Goal: Information Seeking & Learning: Check status

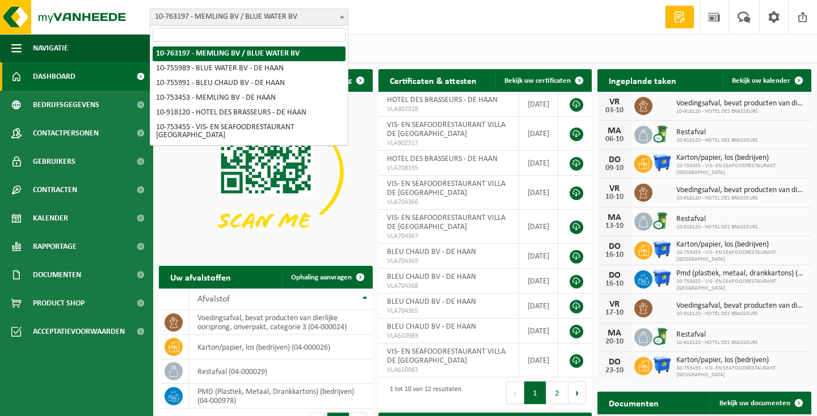
click at [207, 18] on span "10-763197 - MEMLING BV / BLUE WATER BV" at bounding box center [248, 17] width 197 height 16
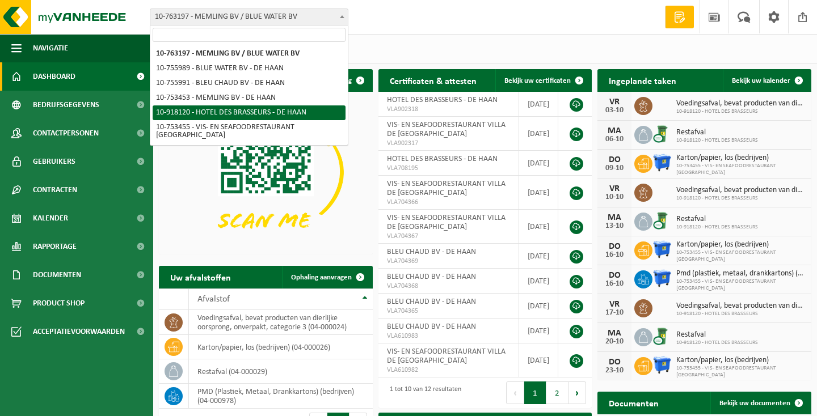
select select "128379"
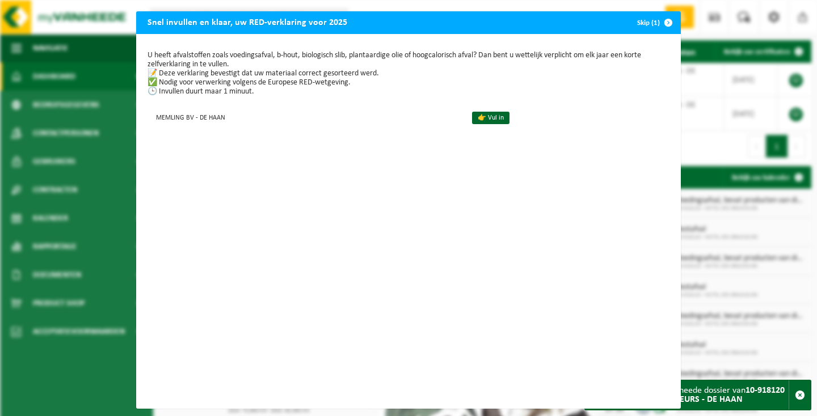
click at [484, 115] on link "👉 Vul in" at bounding box center [490, 118] width 37 height 12
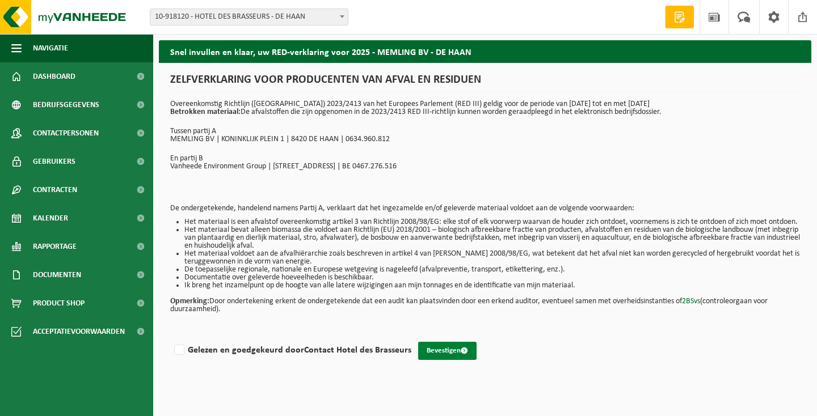
click at [439, 360] on button "Bevestigen" at bounding box center [447, 351] width 58 height 18
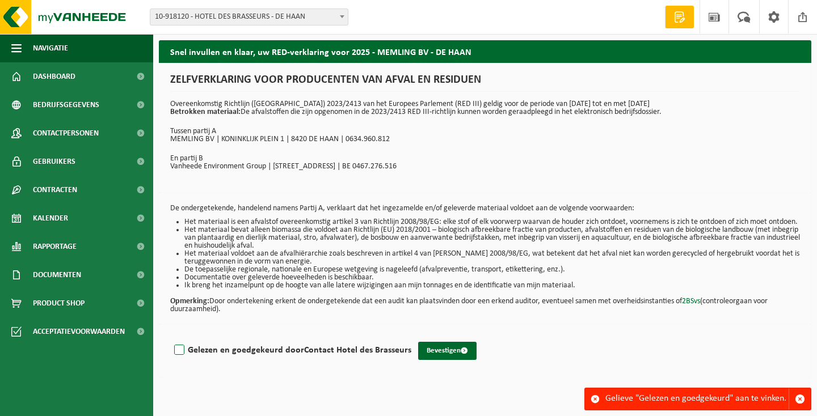
click at [178, 359] on label "Gelezen en goedgekeurd door Contact Hotel des Brasseurs" at bounding box center [291, 350] width 239 height 17
click at [411, 336] on input "Gelezen en goedgekeurd door Contact Hotel des Brasseurs" at bounding box center [411, 336] width 1 height 1
checkbox input "true"
click at [434, 360] on button "Bevestigen" at bounding box center [447, 351] width 58 height 18
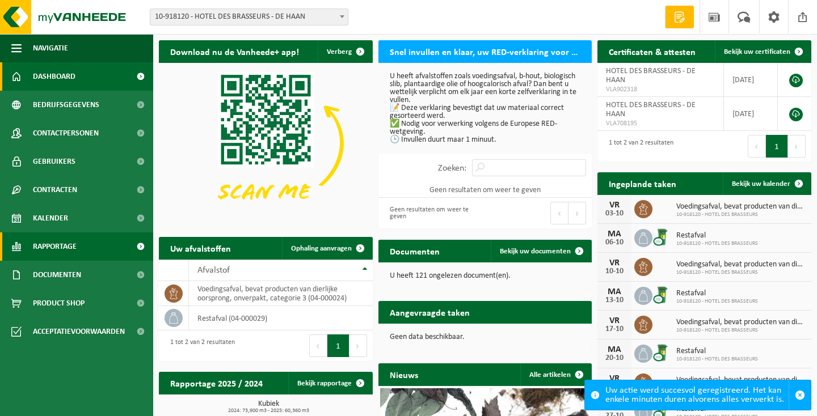
click at [44, 250] on span "Rapportage" at bounding box center [55, 247] width 44 height 28
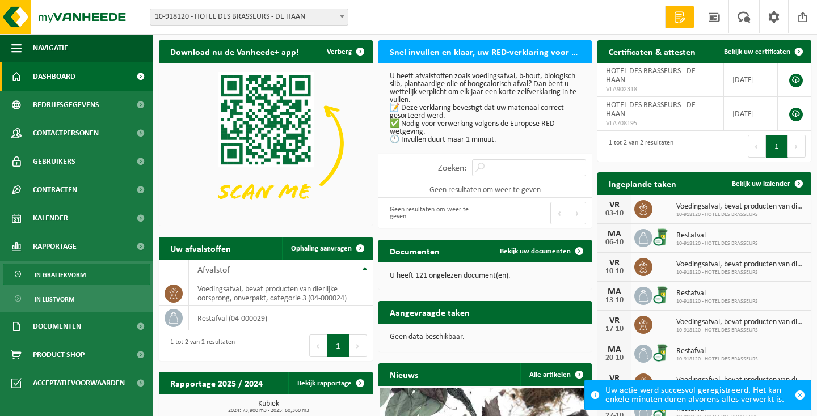
click at [53, 279] on span "In grafiekvorm" at bounding box center [60, 275] width 51 height 22
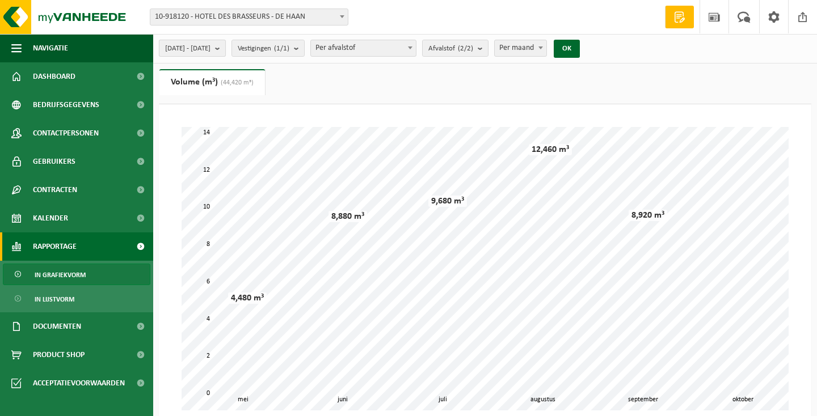
click at [225, 49] on b "submit" at bounding box center [220, 48] width 10 height 16
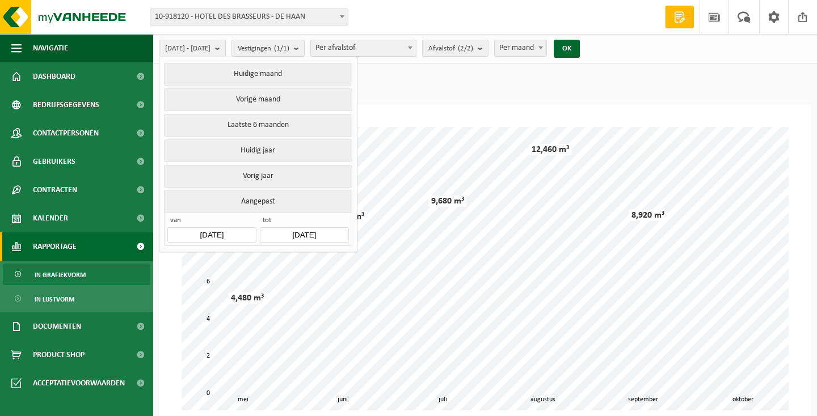
click at [253, 194] on button "Aangepast" at bounding box center [258, 202] width 188 height 22
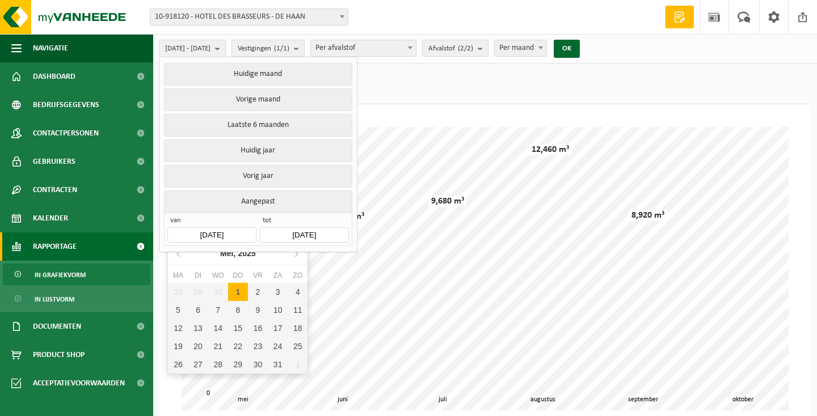
click at [230, 228] on input "[DATE]" at bounding box center [211, 235] width 89 height 15
click at [178, 251] on icon at bounding box center [179, 254] width 18 height 18
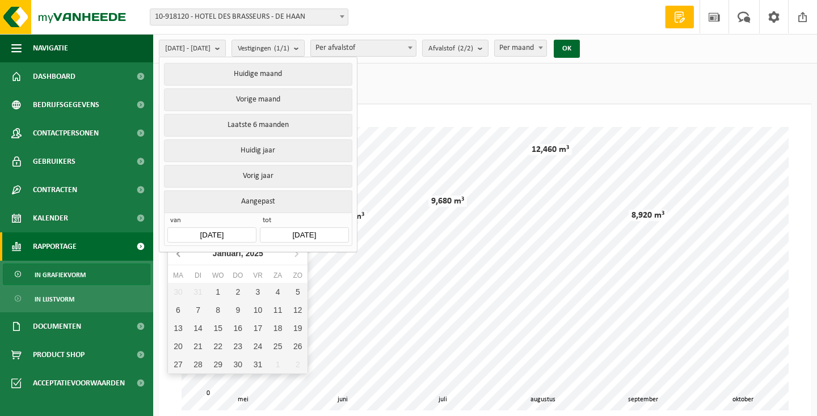
click at [178, 251] on icon at bounding box center [179, 254] width 18 height 18
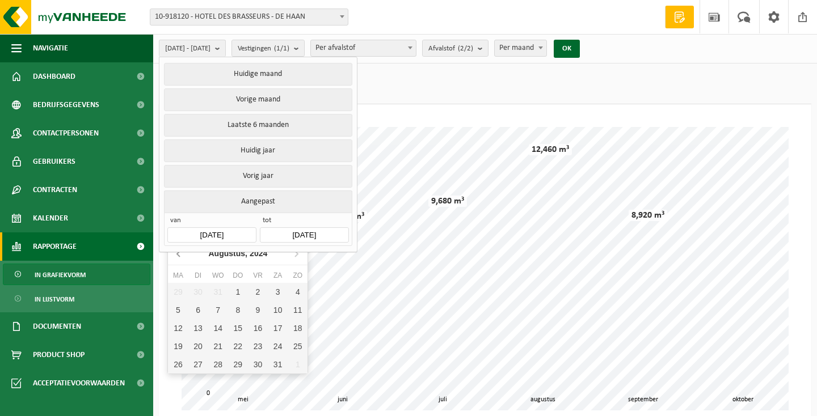
click at [178, 251] on icon at bounding box center [179, 254] width 18 height 18
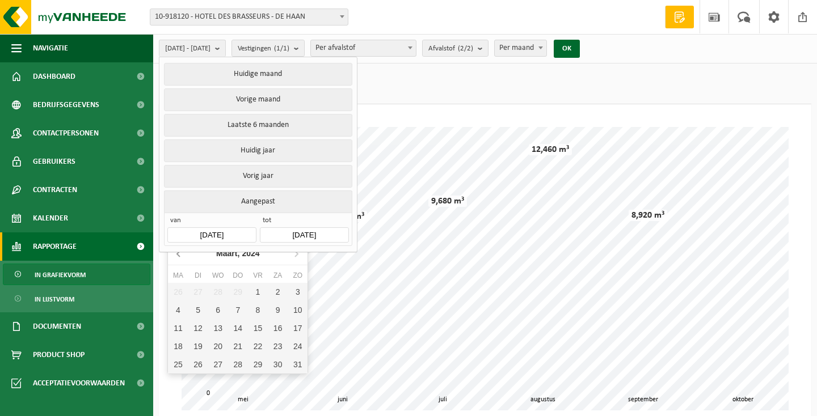
click at [178, 251] on icon at bounding box center [179, 254] width 18 height 18
click at [183, 289] on div "1" at bounding box center [178, 292] width 20 height 18
type input "2024-01-01"
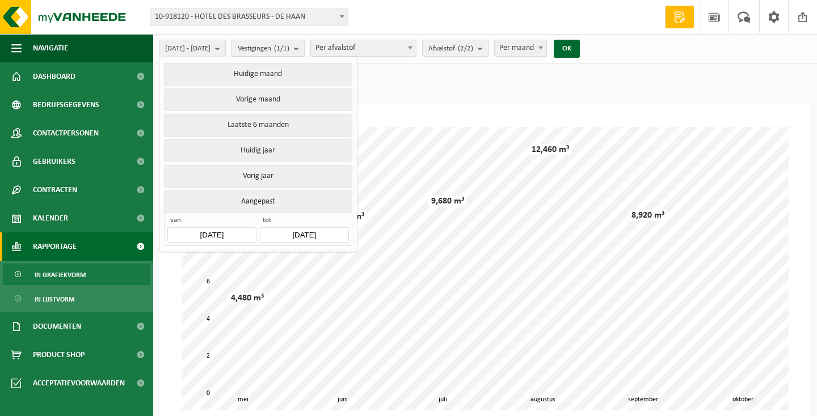
click at [319, 228] on input "[DATE]" at bounding box center [304, 235] width 89 height 15
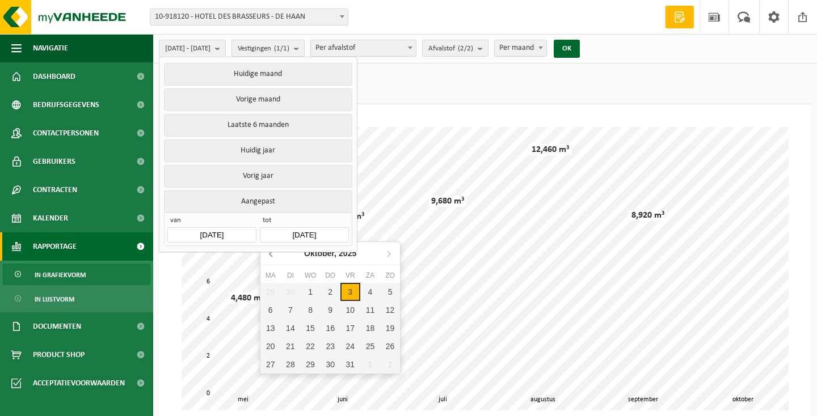
click at [271, 253] on icon at bounding box center [271, 254] width 3 height 6
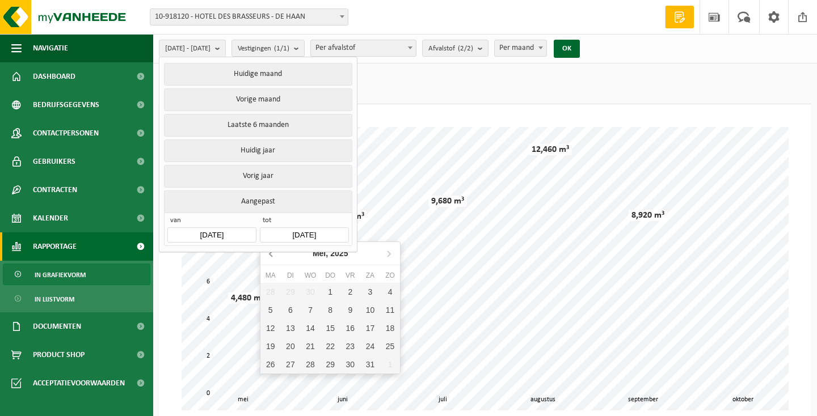
click at [271, 253] on icon at bounding box center [271, 254] width 3 height 6
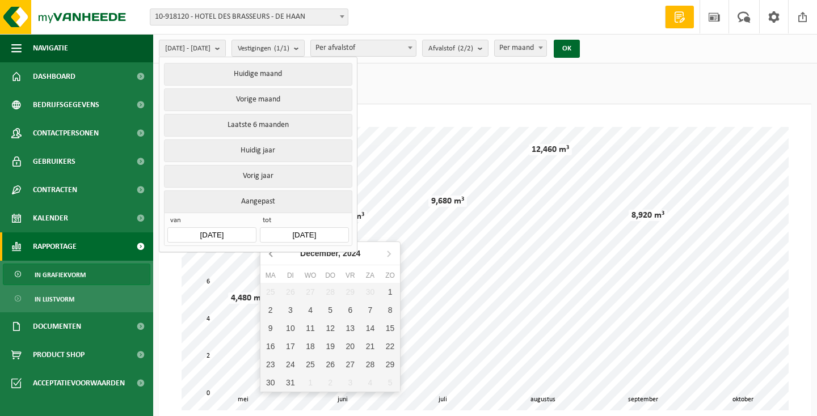
click at [271, 253] on icon at bounding box center [271, 254] width 3 height 6
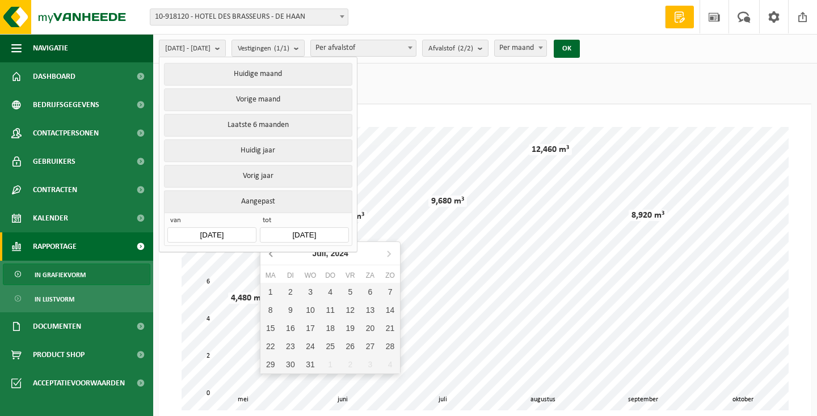
click at [271, 253] on icon at bounding box center [271, 254] width 3 height 6
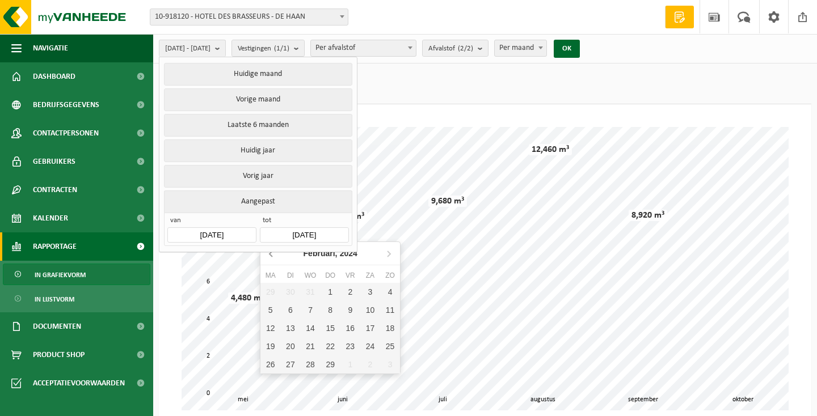
click at [271, 253] on icon at bounding box center [271, 254] width 3 height 6
click at [309, 367] on div "31" at bounding box center [310, 365] width 20 height 18
type input "2024-01-31"
type input "2024-01-01"
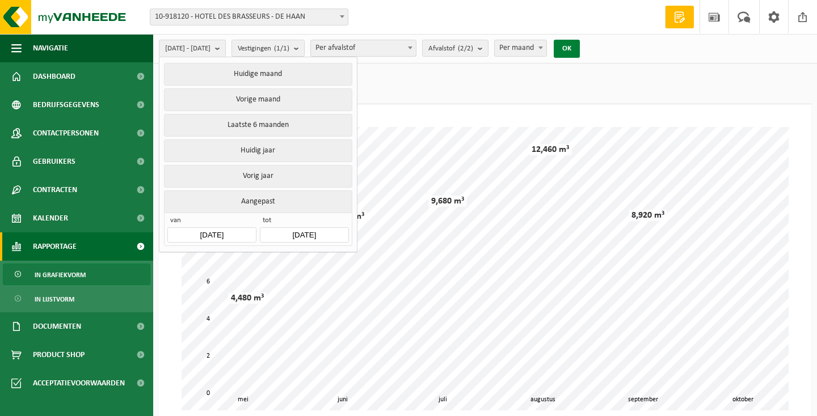
click at [580, 47] on button "OK" at bounding box center [567, 49] width 26 height 18
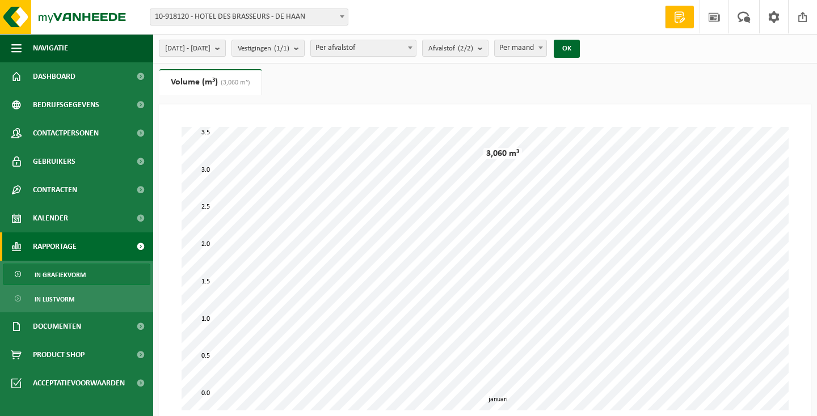
click at [225, 48] on b "submit" at bounding box center [220, 48] width 10 height 16
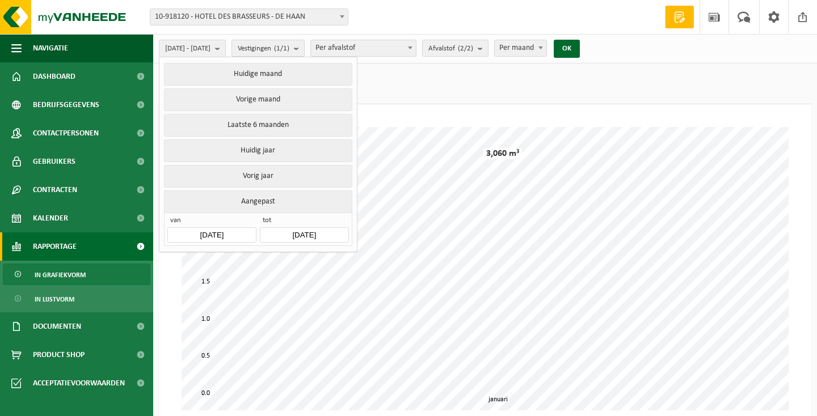
click at [228, 228] on input "2024-01-01" at bounding box center [211, 235] width 89 height 15
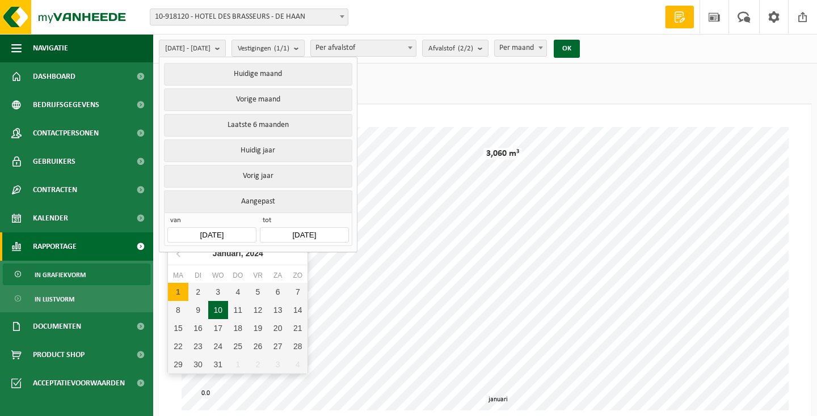
click at [217, 228] on input "2024-01-01" at bounding box center [211, 235] width 89 height 15
click at [178, 252] on icon at bounding box center [179, 254] width 18 height 18
click at [295, 253] on icon at bounding box center [296, 254] width 18 height 18
click at [295, 253] on nav "Januari, 2024" at bounding box center [238, 253] width 140 height 23
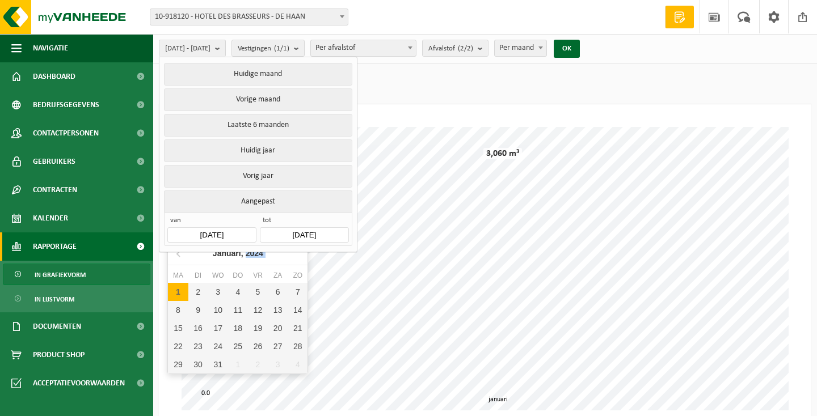
click at [295, 253] on nav "Januari, 2024" at bounding box center [238, 253] width 140 height 23
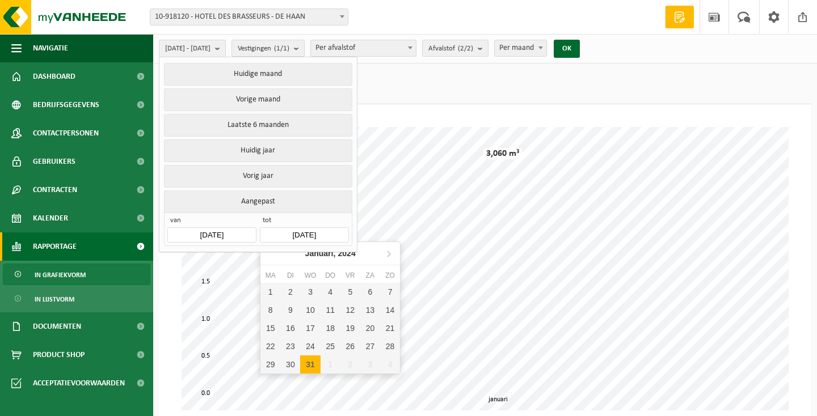
click at [298, 228] on input "2024-01-31" at bounding box center [304, 235] width 89 height 15
click at [391, 251] on icon at bounding box center [389, 254] width 18 height 18
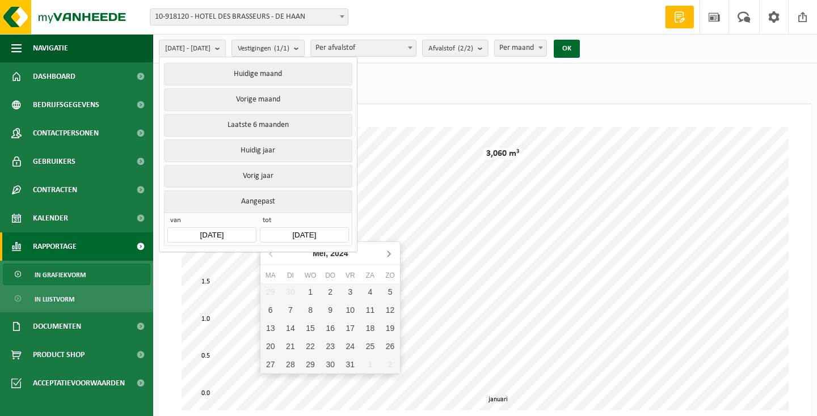
click at [391, 251] on icon at bounding box center [389, 254] width 18 height 18
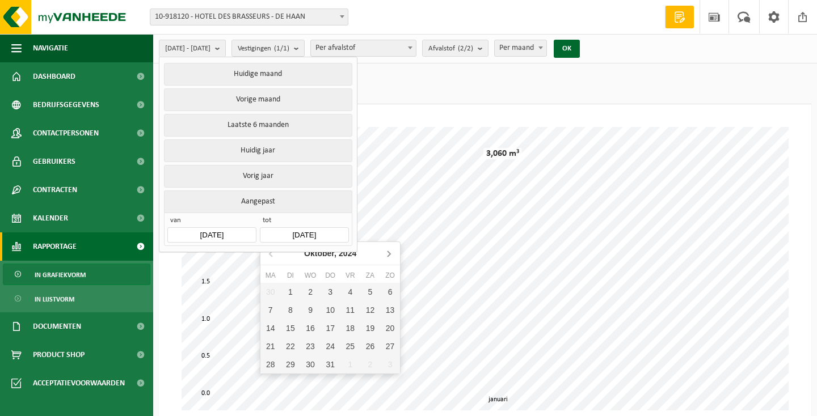
click at [391, 251] on icon at bounding box center [389, 254] width 18 height 18
click at [367, 361] on div "30" at bounding box center [370, 365] width 20 height 18
type input "2024-11-30"
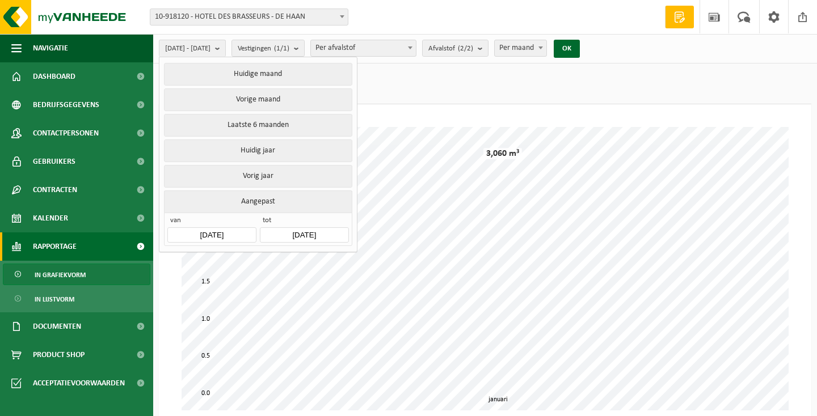
click at [237, 228] on input "2024-01-01" at bounding box center [211, 235] width 89 height 15
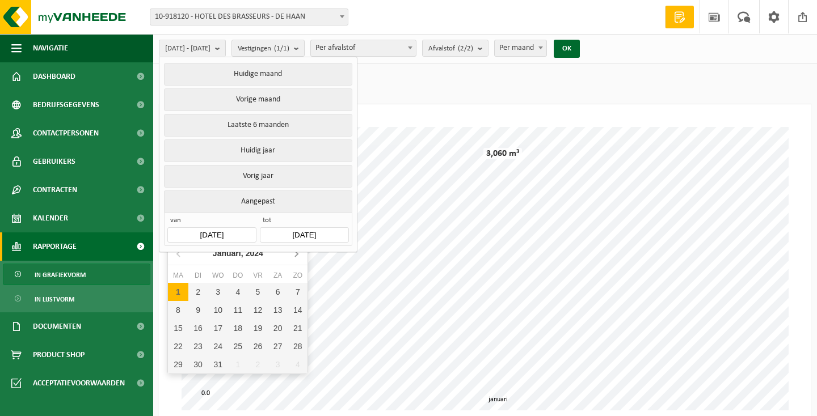
click at [298, 254] on icon at bounding box center [296, 254] width 3 height 6
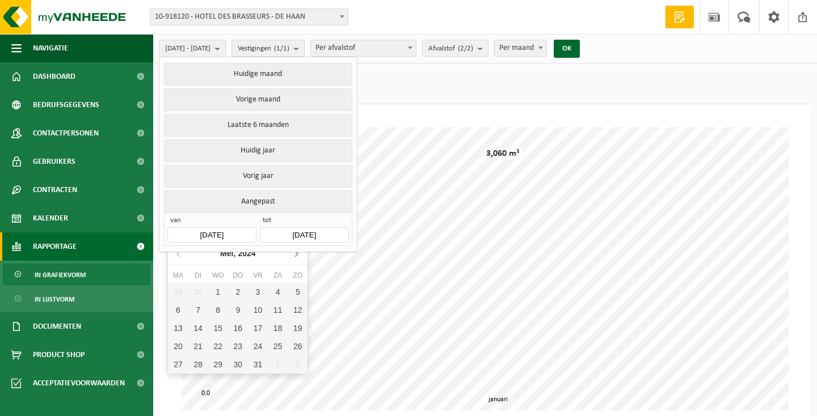
click at [298, 254] on icon at bounding box center [296, 254] width 3 height 6
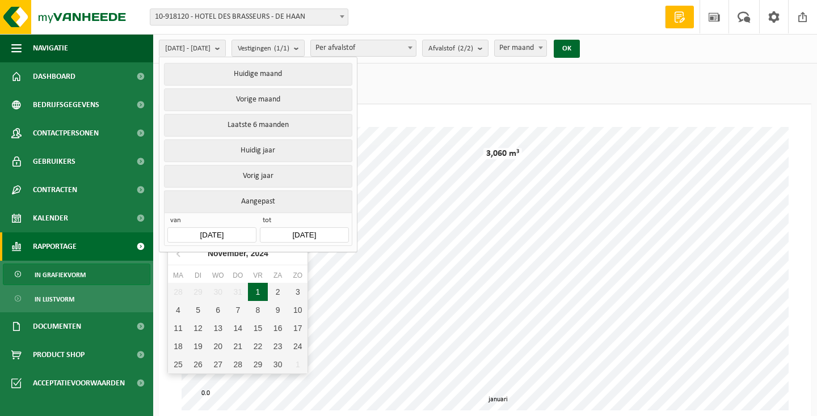
click at [261, 289] on div "1" at bounding box center [258, 292] width 20 height 18
type input "2024-11-01"
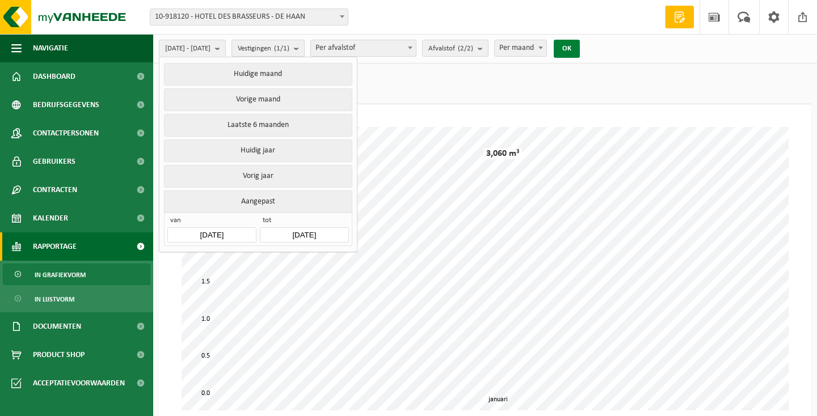
click at [580, 47] on button "OK" at bounding box center [567, 49] width 26 height 18
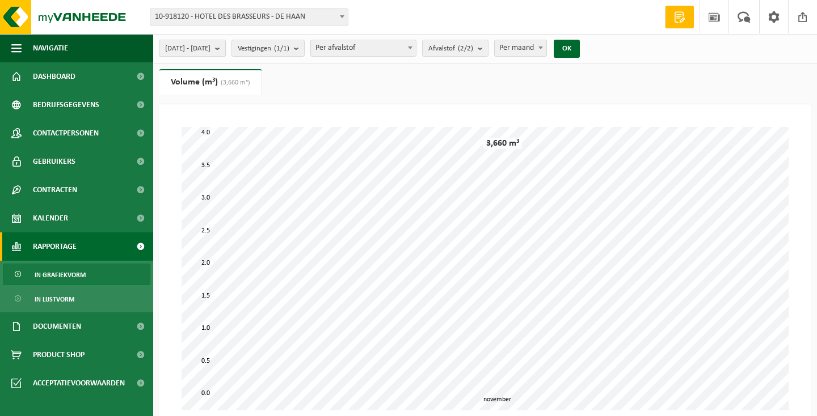
click at [225, 47] on b "submit" at bounding box center [220, 48] width 10 height 16
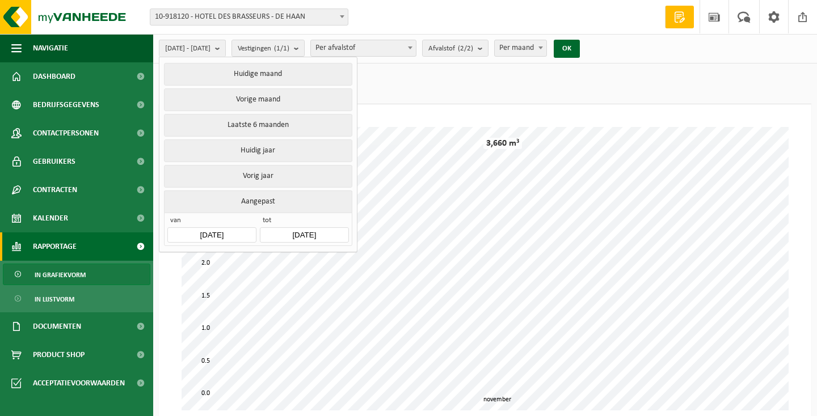
click at [302, 230] on input "2024-11-30" at bounding box center [304, 235] width 89 height 15
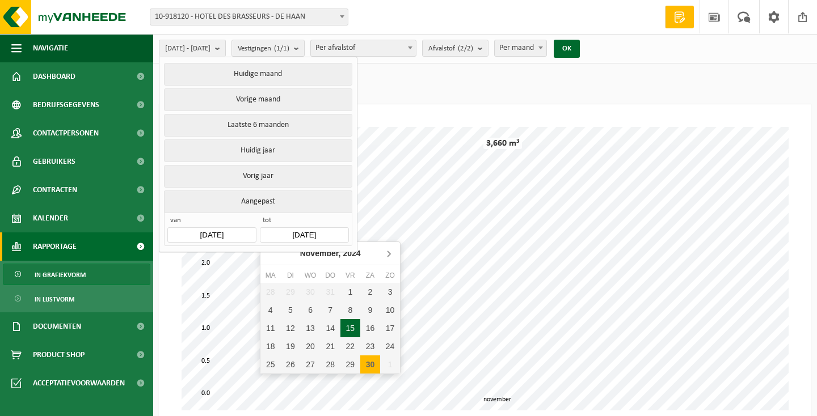
click at [388, 251] on icon at bounding box center [389, 254] width 18 height 18
click at [289, 385] on div "31" at bounding box center [290, 383] width 20 height 18
type input "2024-12-31"
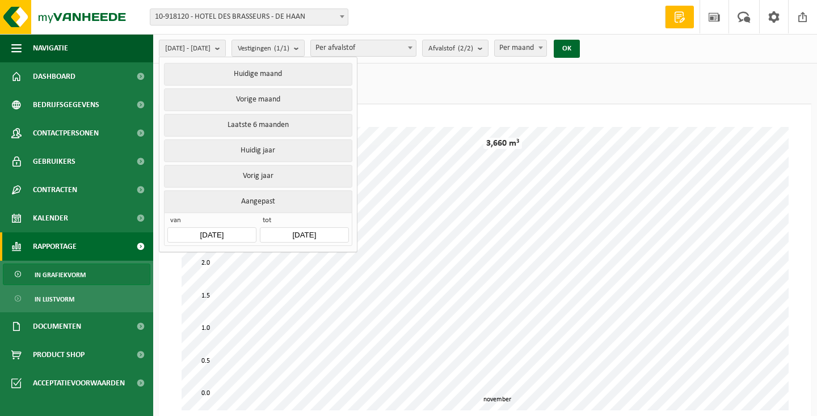
click at [233, 228] on input "2024-11-01" at bounding box center [211, 235] width 89 height 15
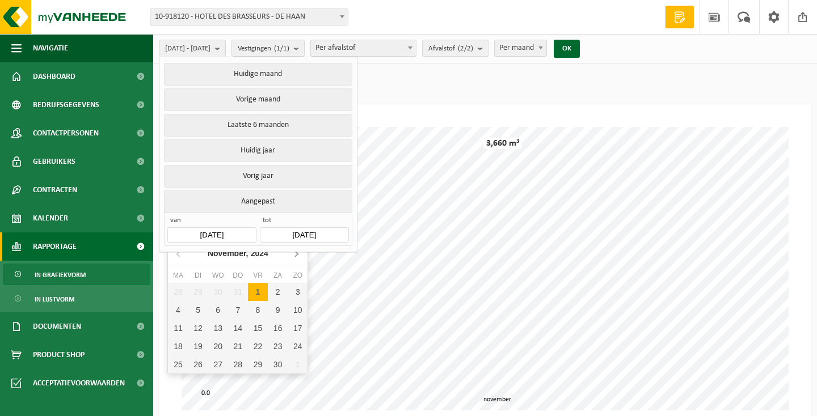
click at [293, 252] on icon at bounding box center [296, 254] width 18 height 18
click at [297, 293] on div "1" at bounding box center [298, 292] width 20 height 18
type input "2024-12-01"
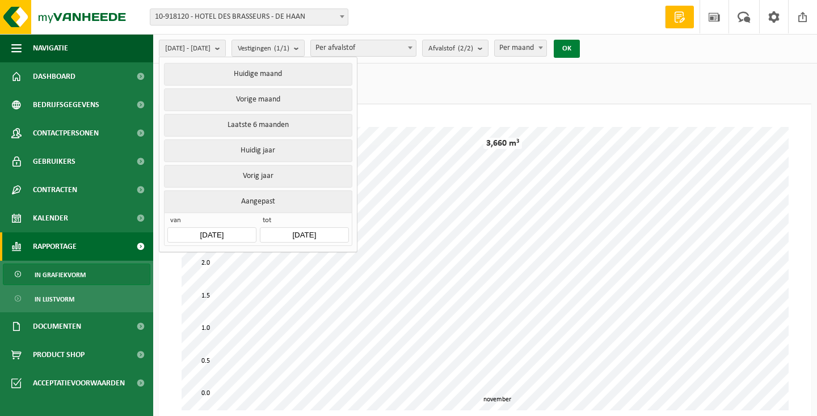
click at [580, 47] on button "OK" at bounding box center [567, 49] width 26 height 18
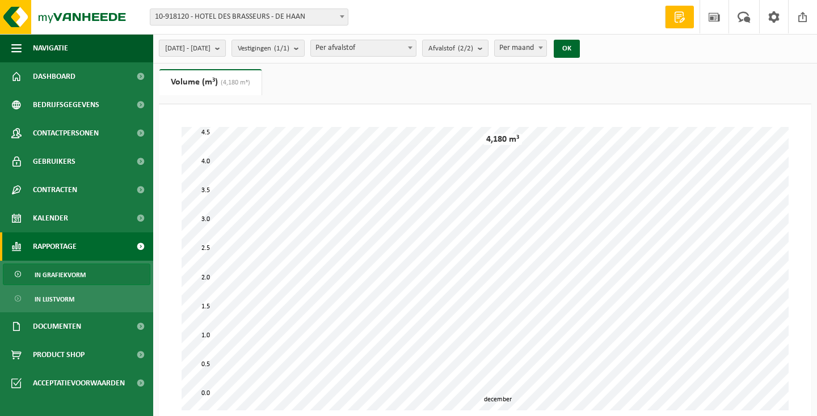
click at [211, 46] on span "2024-12-01 - 2024-12-31" at bounding box center [187, 48] width 45 height 17
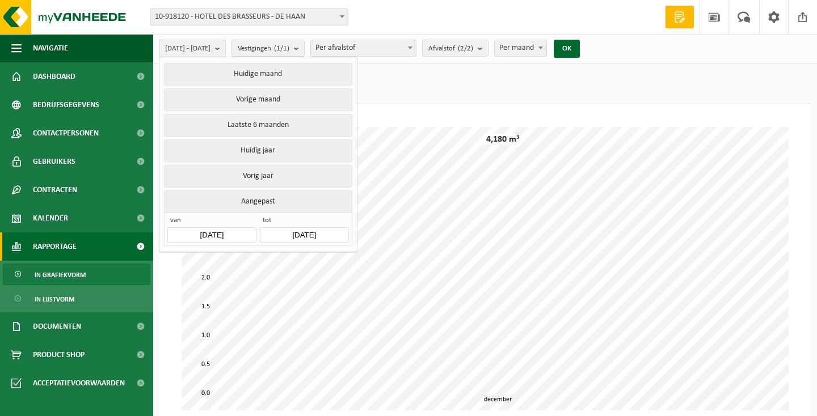
click at [240, 219] on span "van" at bounding box center [211, 221] width 89 height 11
click at [240, 228] on input "2024-12-01" at bounding box center [211, 235] width 89 height 15
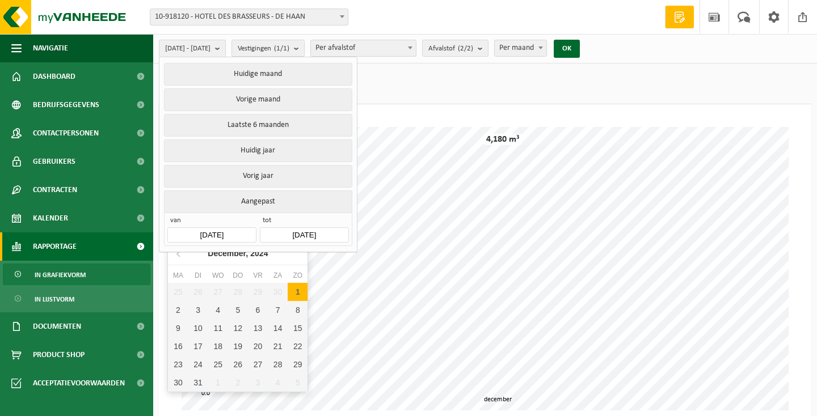
click at [317, 228] on input "2024-12-31" at bounding box center [304, 235] width 89 height 15
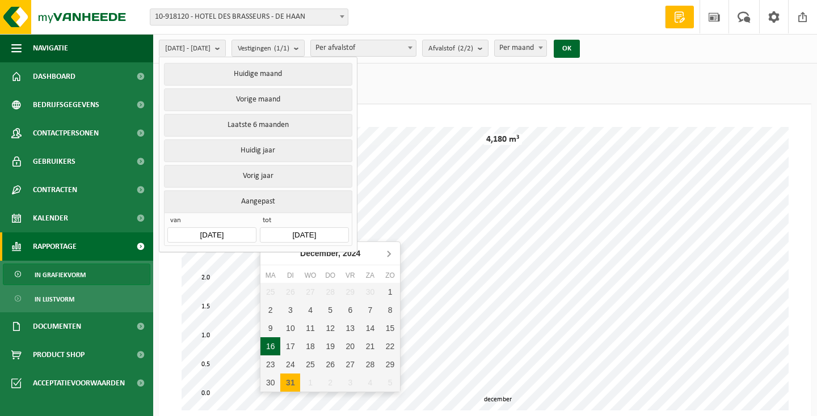
click at [392, 253] on icon at bounding box center [389, 254] width 18 height 18
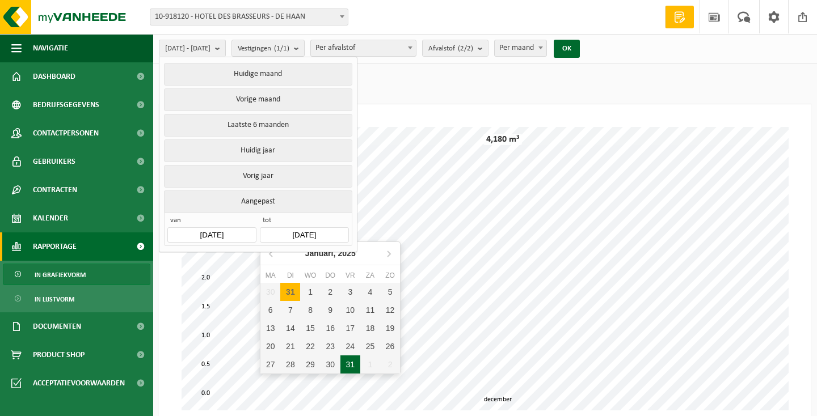
click at [345, 363] on div "31" at bounding box center [350, 365] width 20 height 18
type input "2025-01-31"
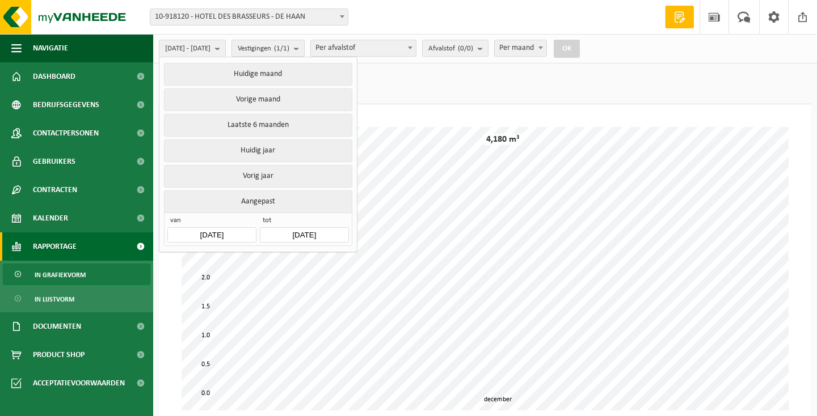
click at [222, 229] on input "2024-12-01" at bounding box center [211, 235] width 89 height 15
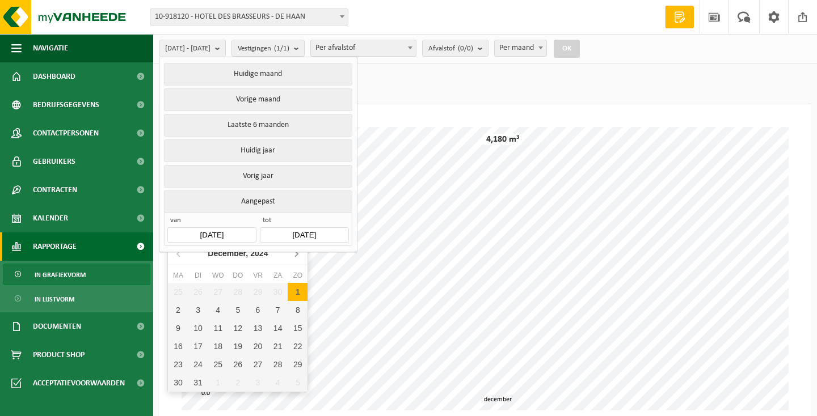
click at [296, 253] on icon at bounding box center [296, 254] width 18 height 18
click at [216, 292] on div "1" at bounding box center [218, 292] width 20 height 18
type input "[DATE]"
type input "2025-01-31"
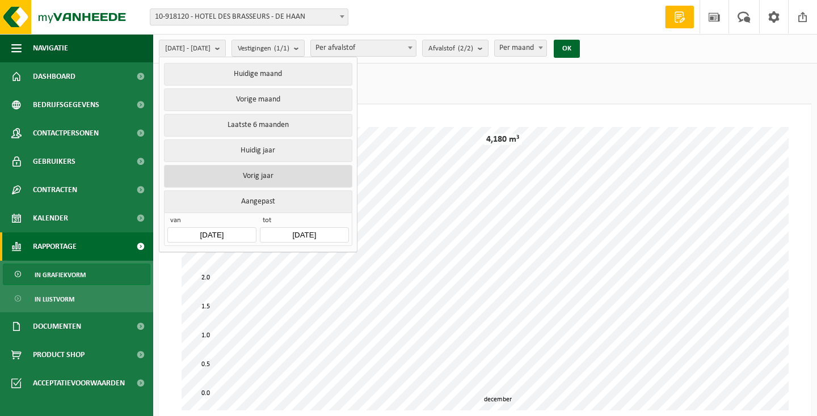
click at [313, 171] on button "Vorig jaar" at bounding box center [258, 176] width 188 height 23
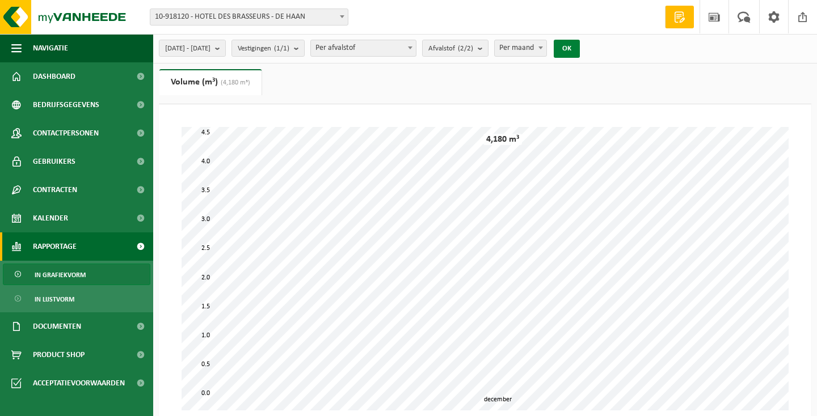
click at [580, 51] on button "OK" at bounding box center [567, 49] width 26 height 18
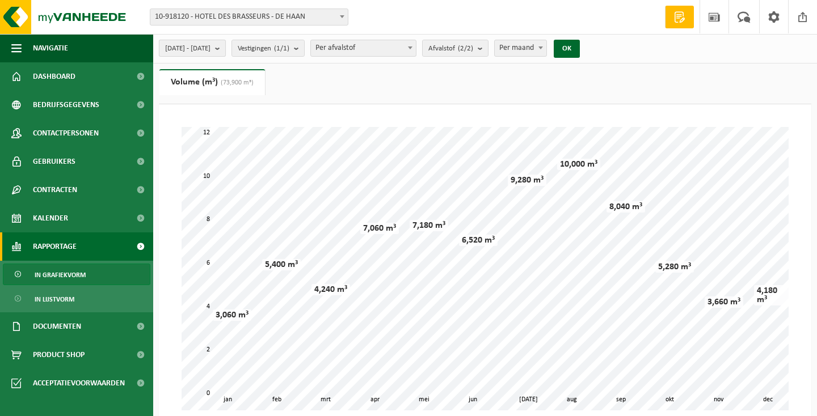
click at [225, 48] on b "submit" at bounding box center [220, 48] width 10 height 16
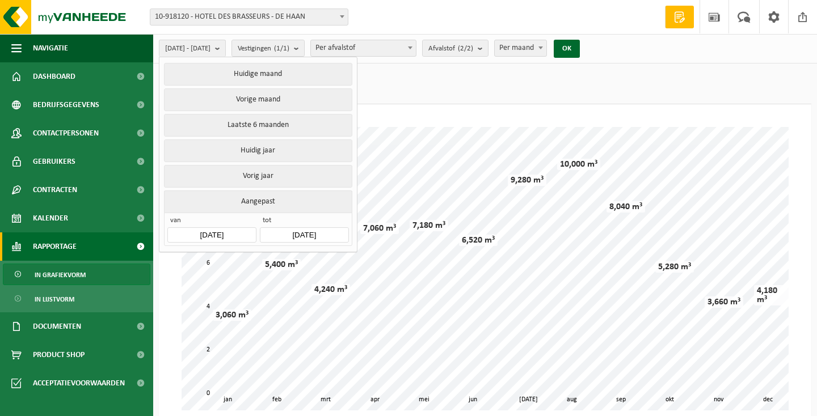
click at [224, 228] on input "2024-01-01" at bounding box center [211, 235] width 89 height 15
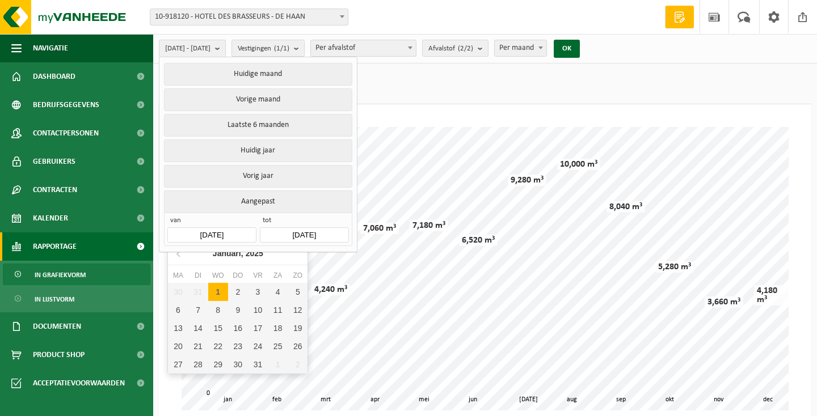
click at [218, 291] on div "1" at bounding box center [218, 292] width 20 height 18
type input "2025-01-31"
click at [217, 292] on div "1" at bounding box center [218, 292] width 20 height 18
type input "[DATE]"
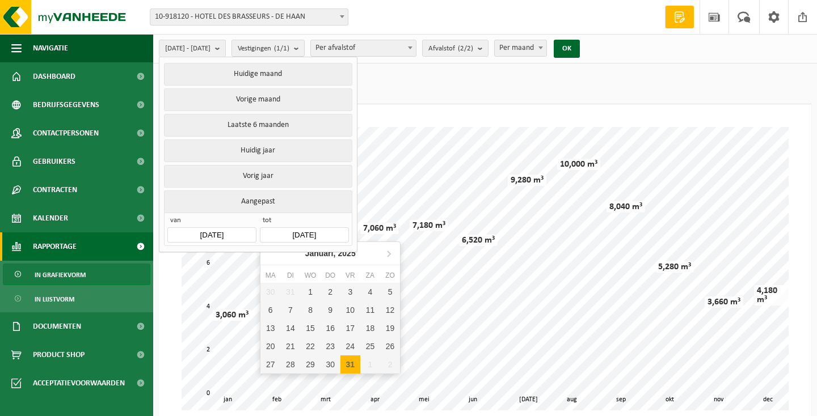
click at [289, 230] on input "2025-01-31" at bounding box center [304, 235] width 89 height 15
click at [390, 253] on icon at bounding box center [389, 254] width 18 height 18
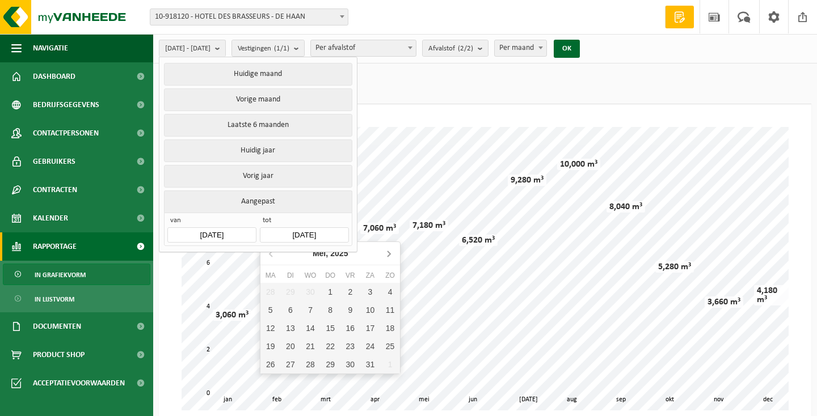
click at [390, 253] on icon at bounding box center [389, 254] width 18 height 18
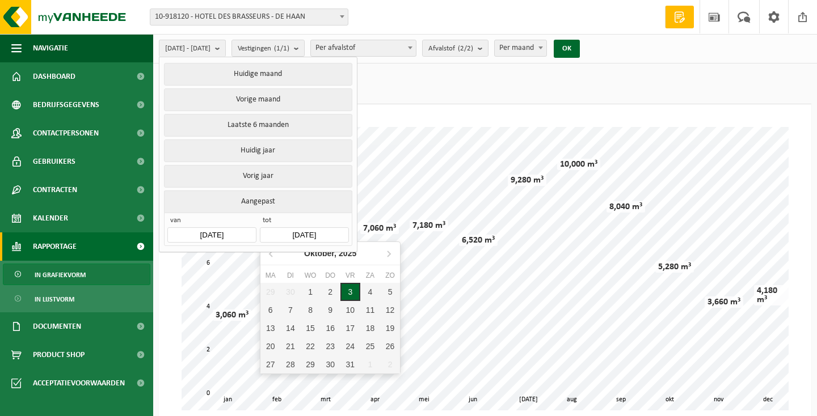
click at [347, 294] on div "3" at bounding box center [350, 292] width 20 height 18
type input "[DATE]"
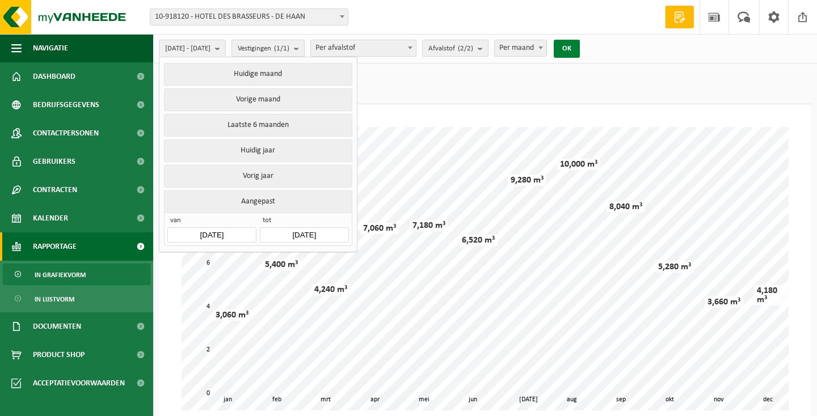
click at [580, 49] on button "OK" at bounding box center [567, 49] width 26 height 18
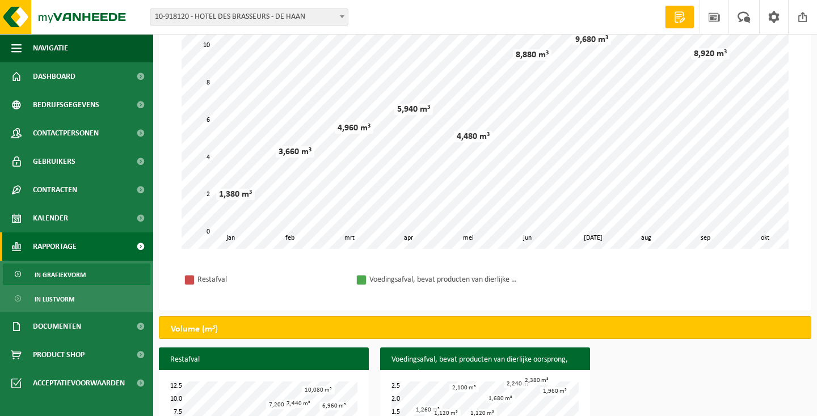
scroll to position [139, 0]
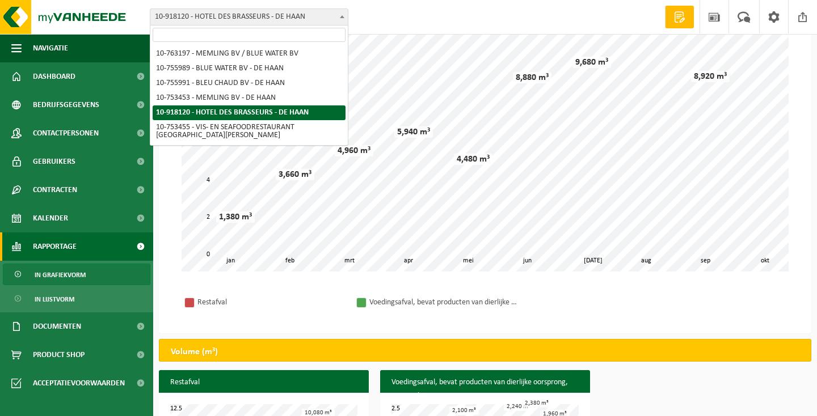
click at [342, 17] on b at bounding box center [342, 16] width 5 height 3
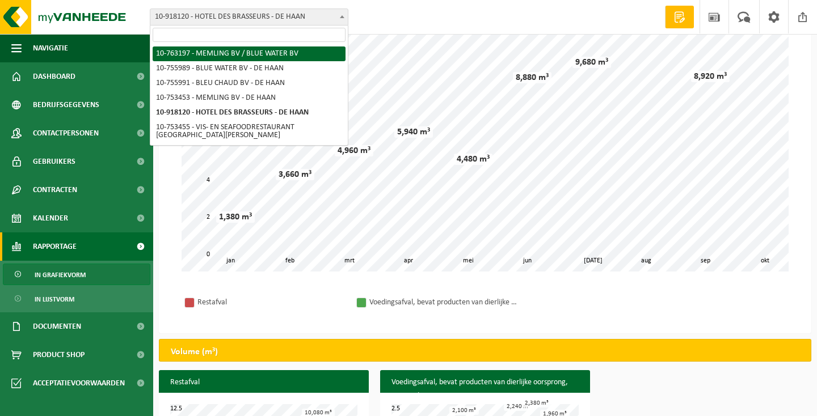
select select "12074"
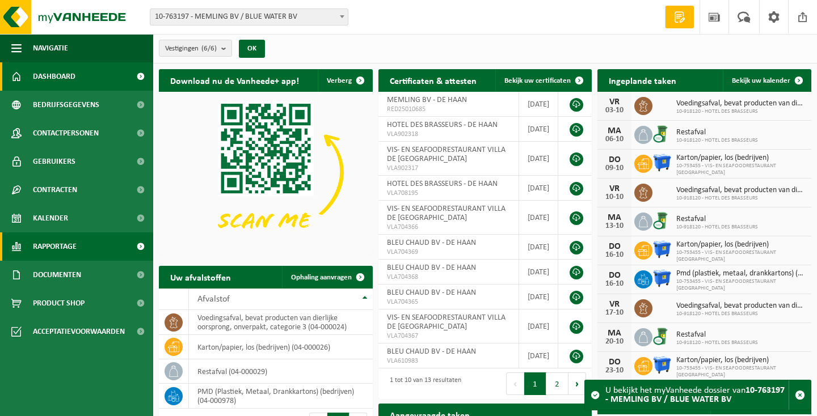
click at [43, 241] on span "Rapportage" at bounding box center [55, 247] width 44 height 28
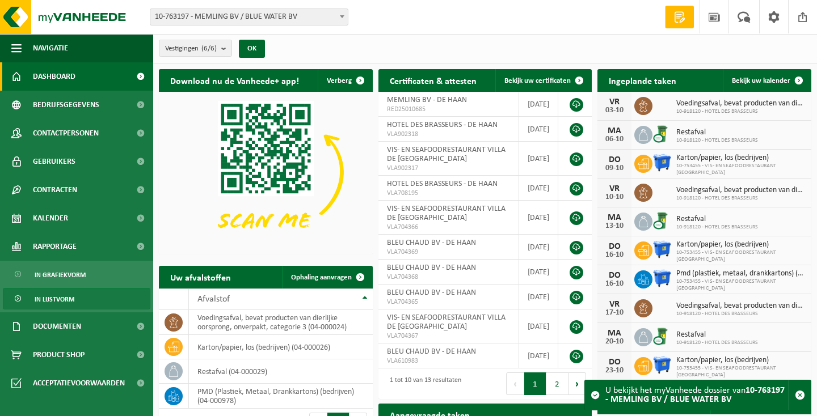
click at [53, 297] on span "In lijstvorm" at bounding box center [55, 300] width 40 height 22
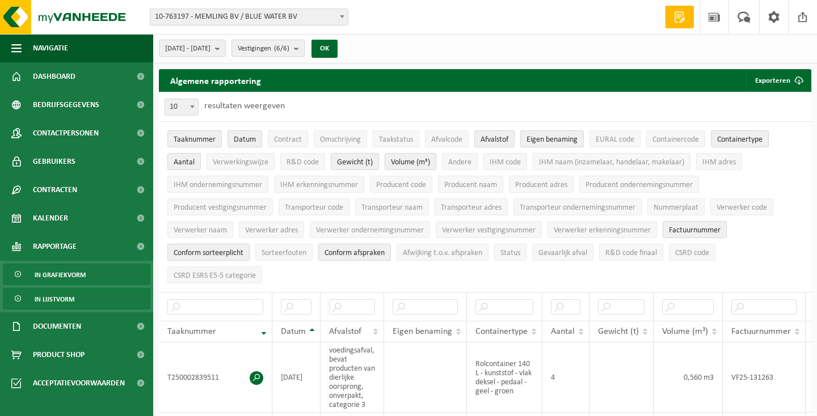
click at [58, 273] on span "In grafiekvorm" at bounding box center [60, 275] width 51 height 22
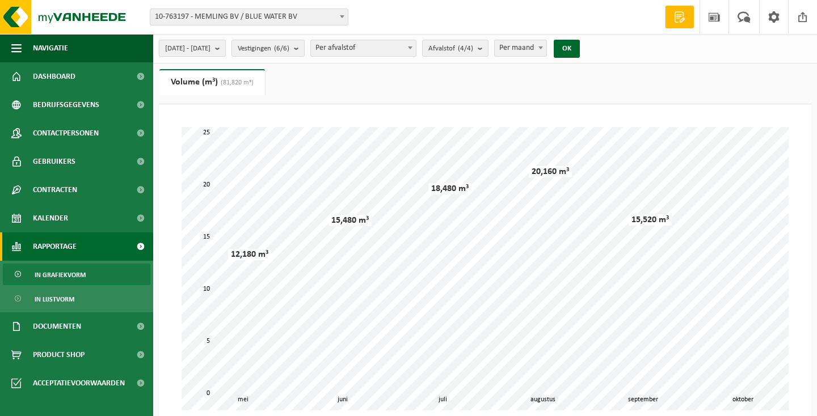
click at [226, 49] on button "[DATE] - [DATE]" at bounding box center [192, 48] width 67 height 17
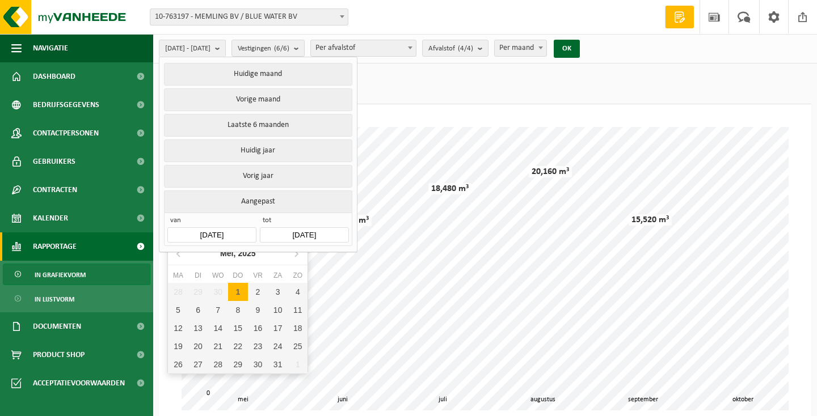
click at [236, 228] on input "[DATE]" at bounding box center [211, 235] width 89 height 15
click at [180, 253] on icon at bounding box center [179, 254] width 18 height 18
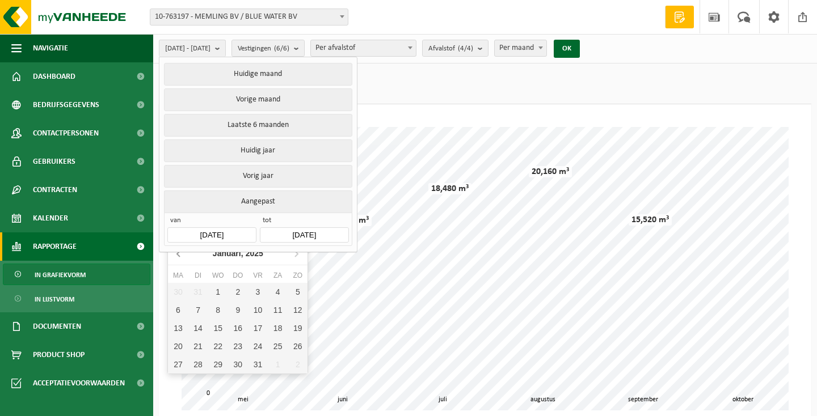
click at [180, 253] on icon at bounding box center [179, 254] width 18 height 18
click at [179, 251] on icon at bounding box center [179, 254] width 18 height 18
click at [300, 291] on div "1" at bounding box center [298, 292] width 20 height 18
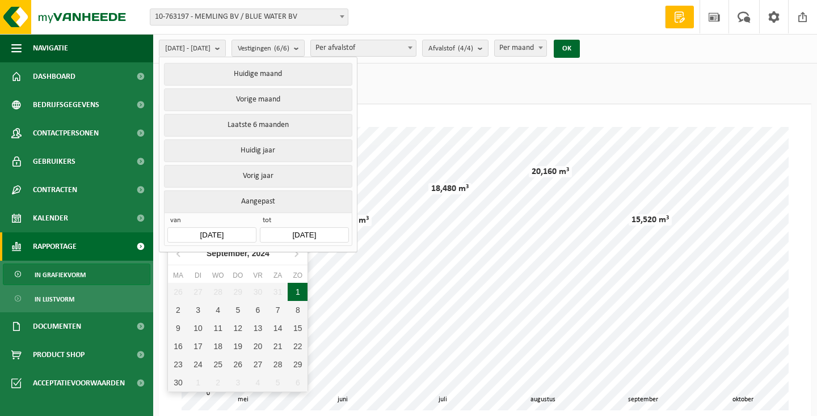
type input "[DATE]"
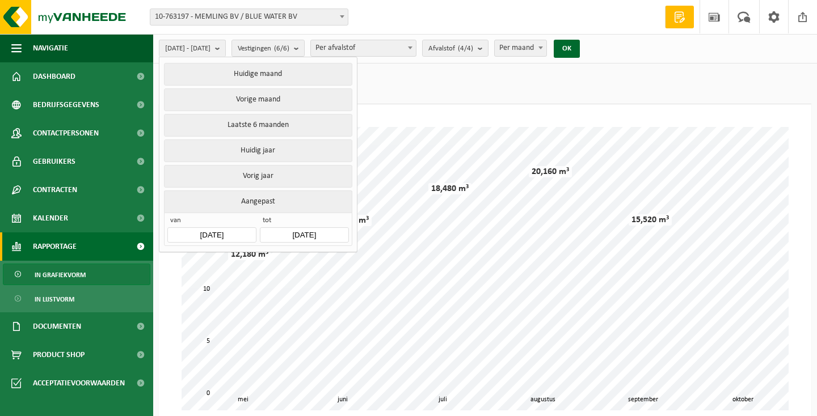
click at [320, 228] on input "[DATE]" at bounding box center [304, 235] width 89 height 15
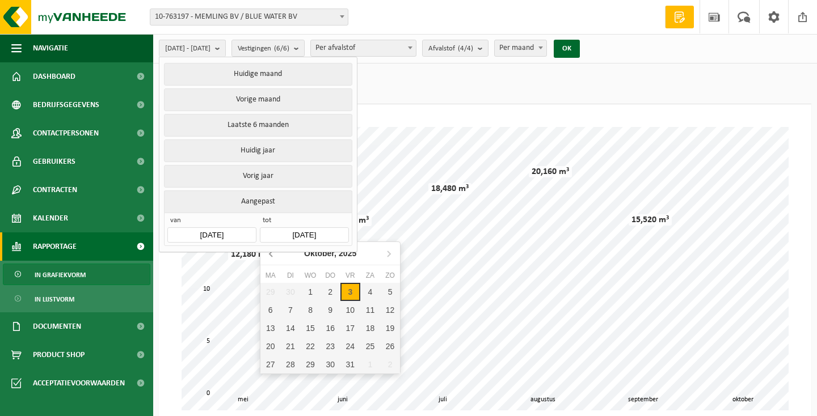
click at [271, 252] on icon at bounding box center [271, 254] width 3 height 6
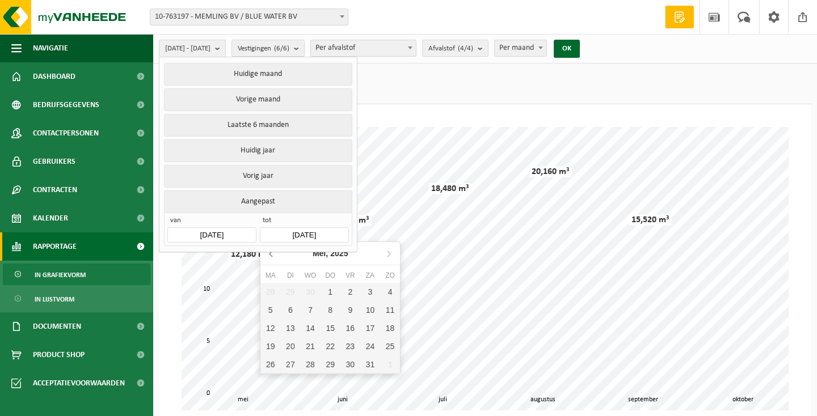
click at [271, 252] on icon at bounding box center [271, 254] width 3 height 6
click at [315, 292] on div "1" at bounding box center [310, 292] width 20 height 18
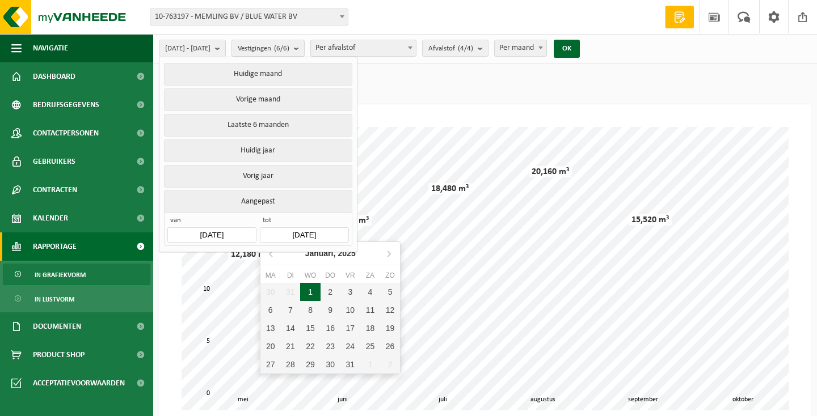
type input "[DATE]"
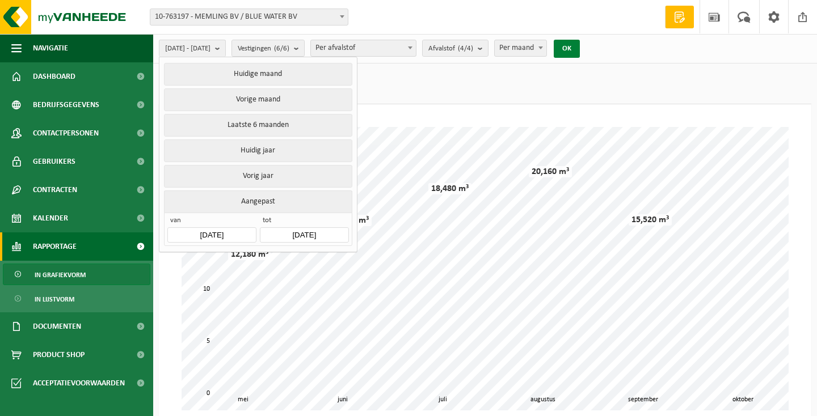
click at [580, 49] on button "OK" at bounding box center [567, 49] width 26 height 18
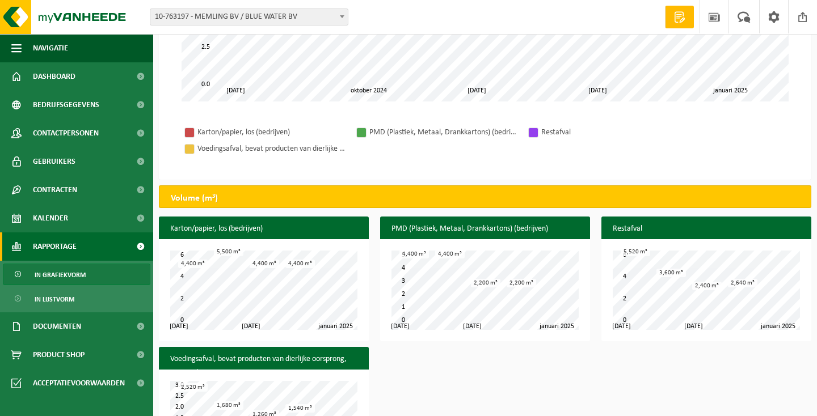
scroll to position [315, 0]
